Goal: Task Accomplishment & Management: Manage account settings

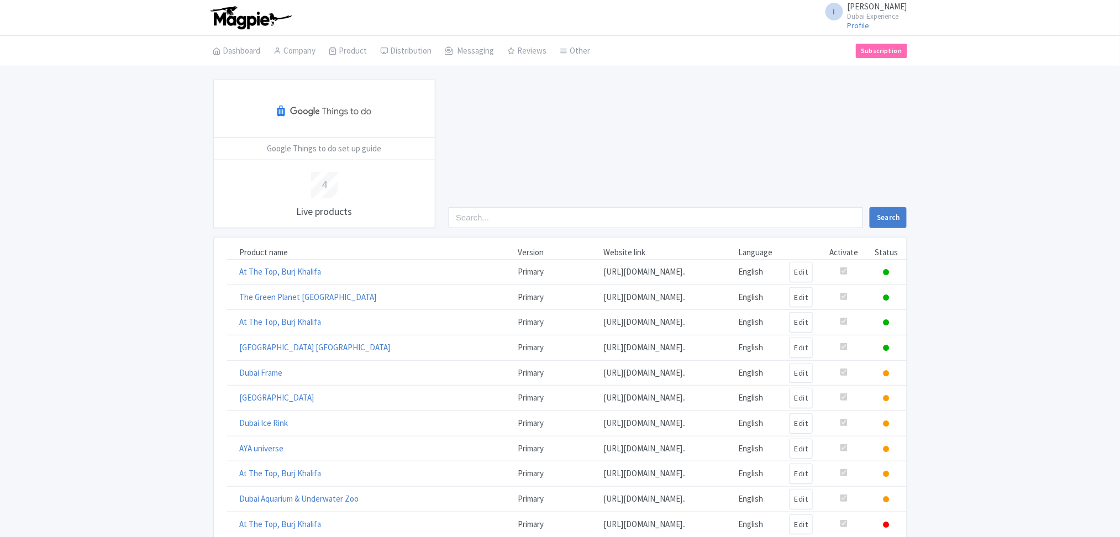
click at [853, 3] on link "I Imshan Ifthikar Dubai Experience" at bounding box center [863, 11] width 88 height 18
click at [845, 88] on link "Sign out" at bounding box center [854, 86] width 105 height 17
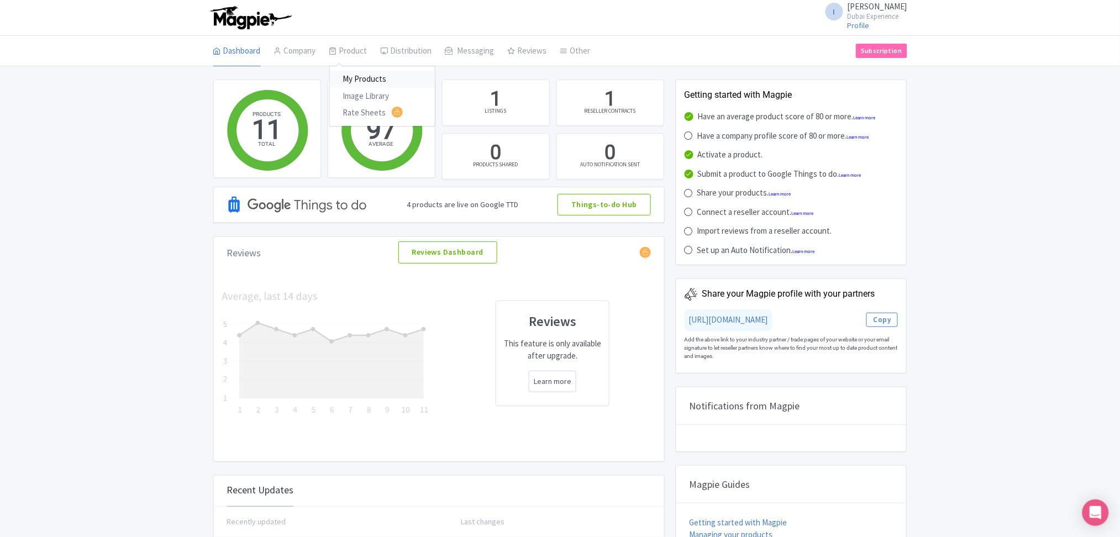
click at [355, 75] on link "My Products" at bounding box center [382, 79] width 105 height 17
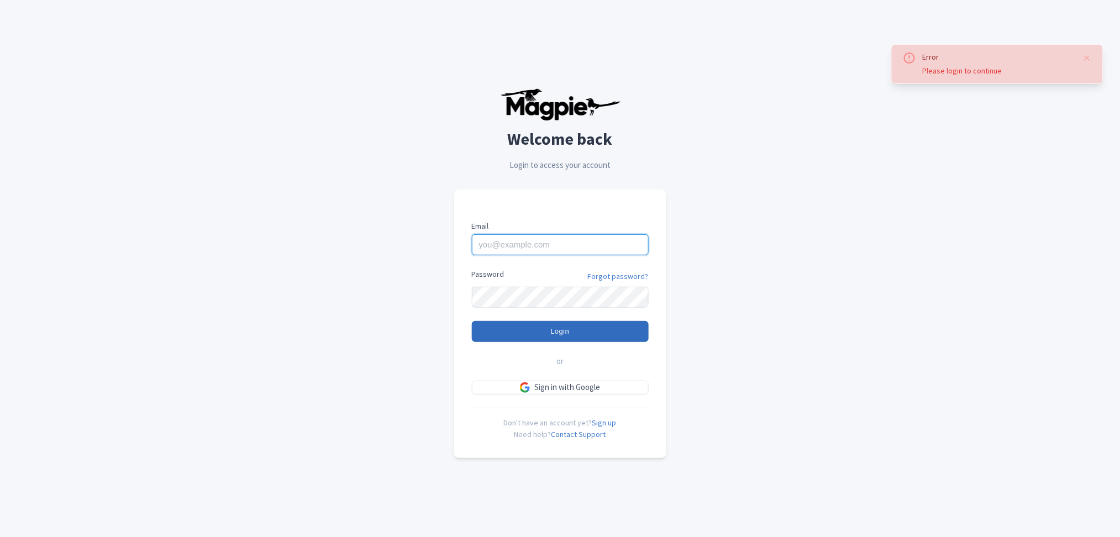
type input "imshanmohamed@gmail.com"
click at [618, 339] on input "Login" at bounding box center [560, 331] width 177 height 21
type input "Logging in..."
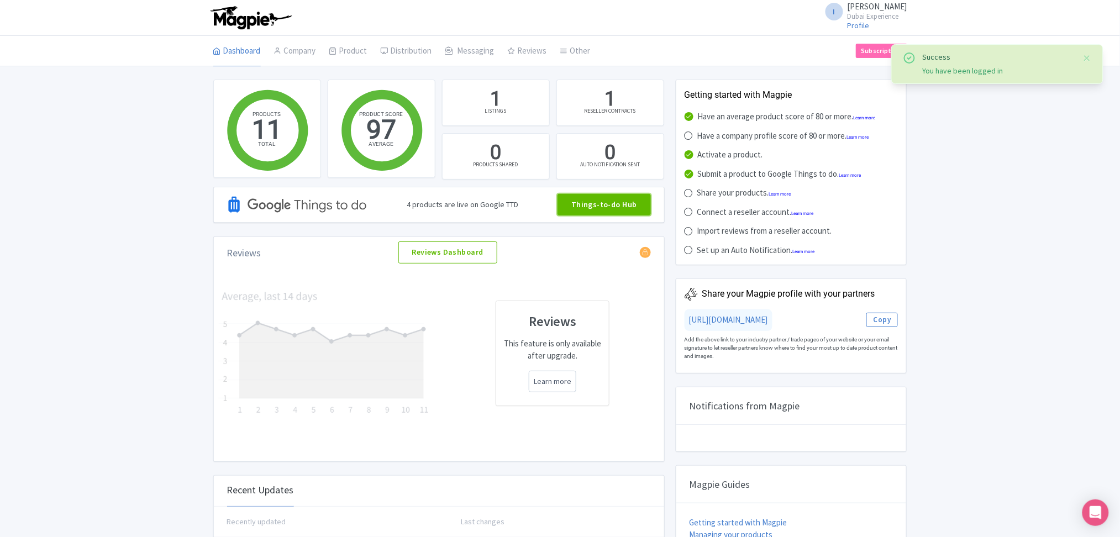
click at [604, 206] on link "Things-to-do Hub" at bounding box center [603, 205] width 93 height 22
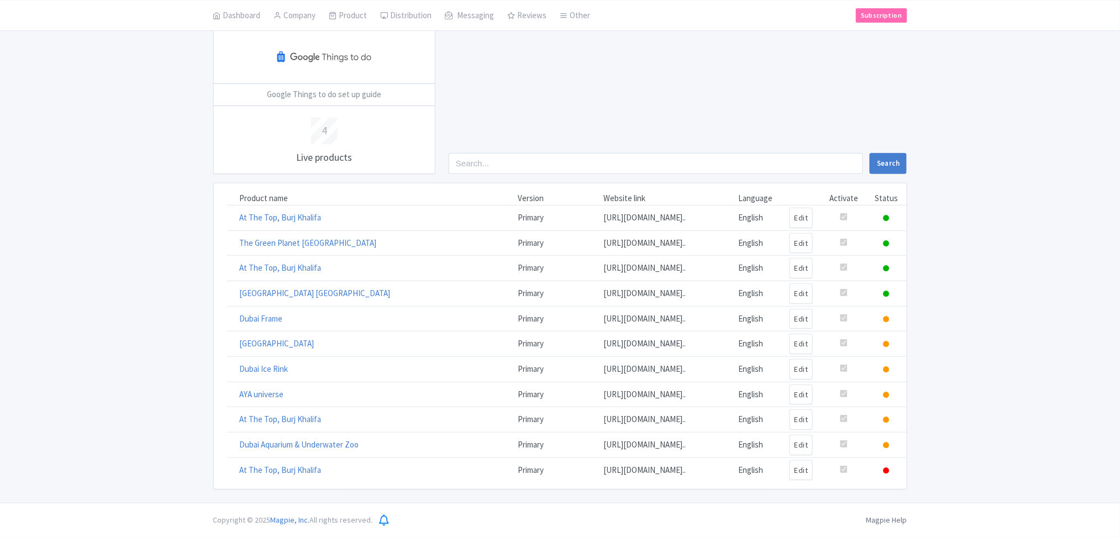
scroll to position [178, 0]
click at [291, 288] on link "[GEOGRAPHIC_DATA] [GEOGRAPHIC_DATA]" at bounding box center [315, 293] width 151 height 10
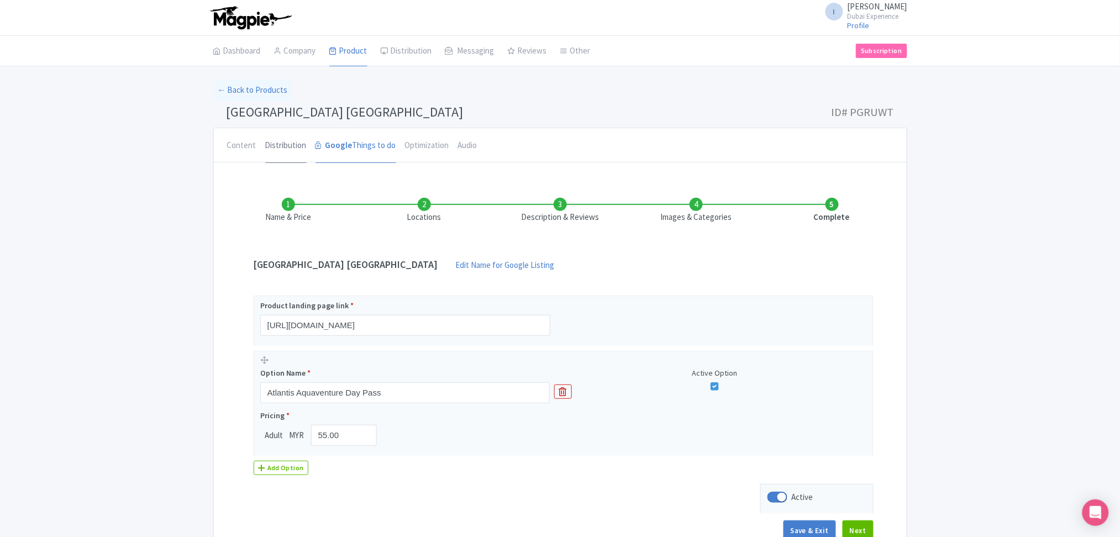
click at [272, 143] on link "Distribution" at bounding box center [285, 145] width 41 height 35
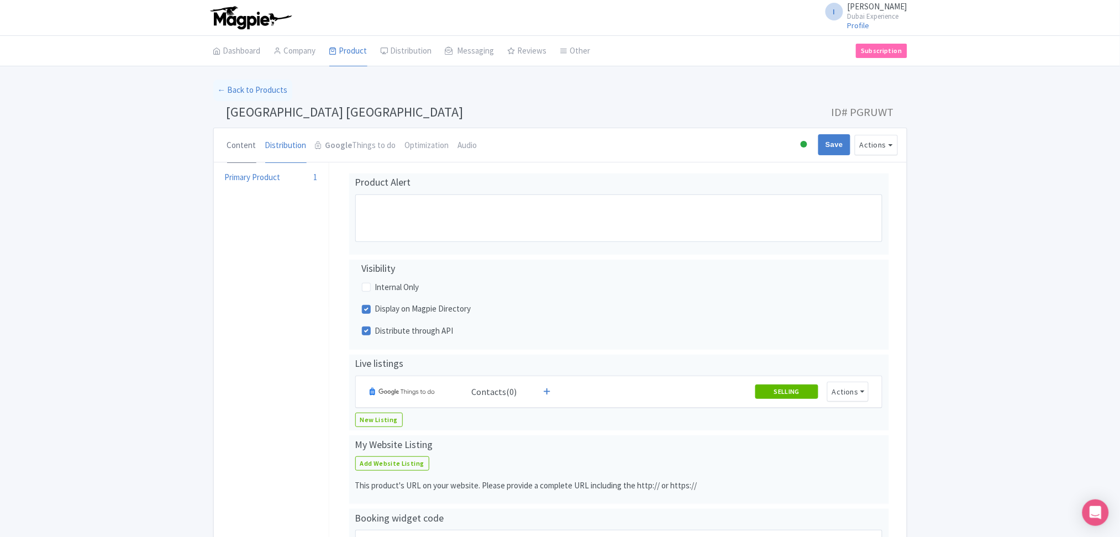
click at [230, 151] on link "Content" at bounding box center [241, 145] width 29 height 35
